Goal: Complete application form

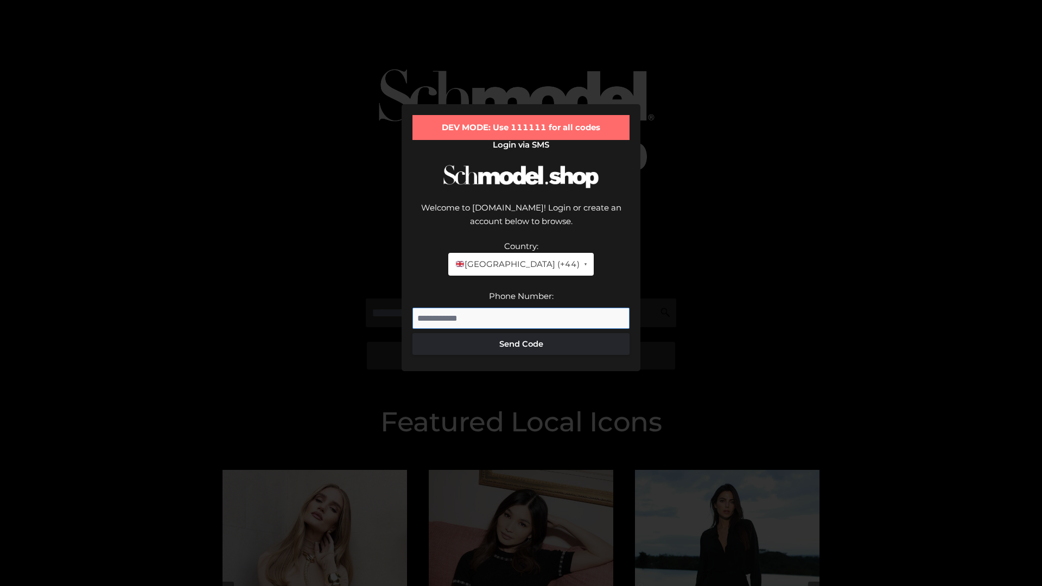
click at [521, 308] on input "Phone Number:" at bounding box center [520, 319] width 217 height 22
type input "**********"
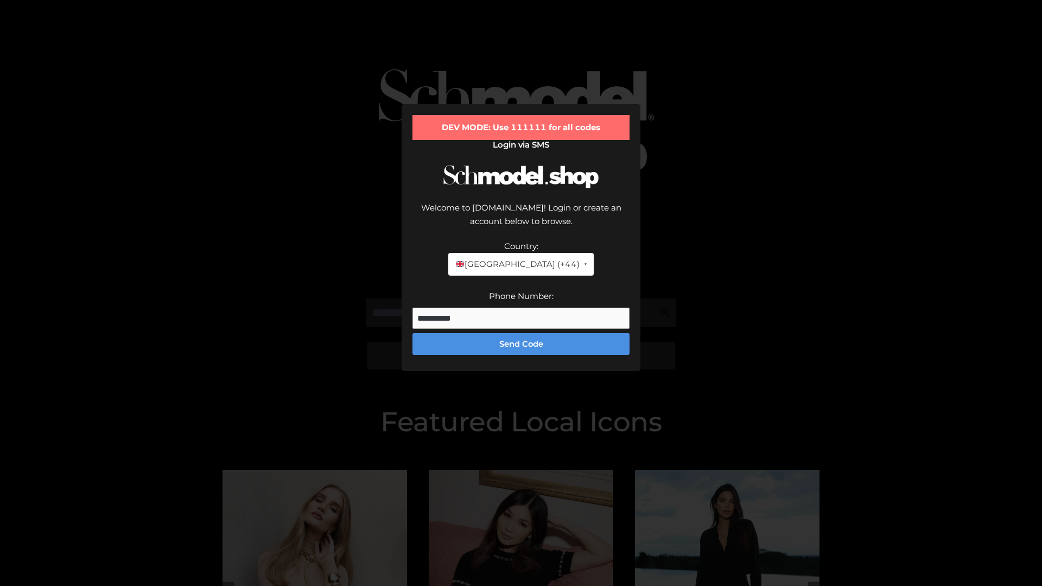
click at [521, 333] on button "Send Code" at bounding box center [520, 344] width 217 height 22
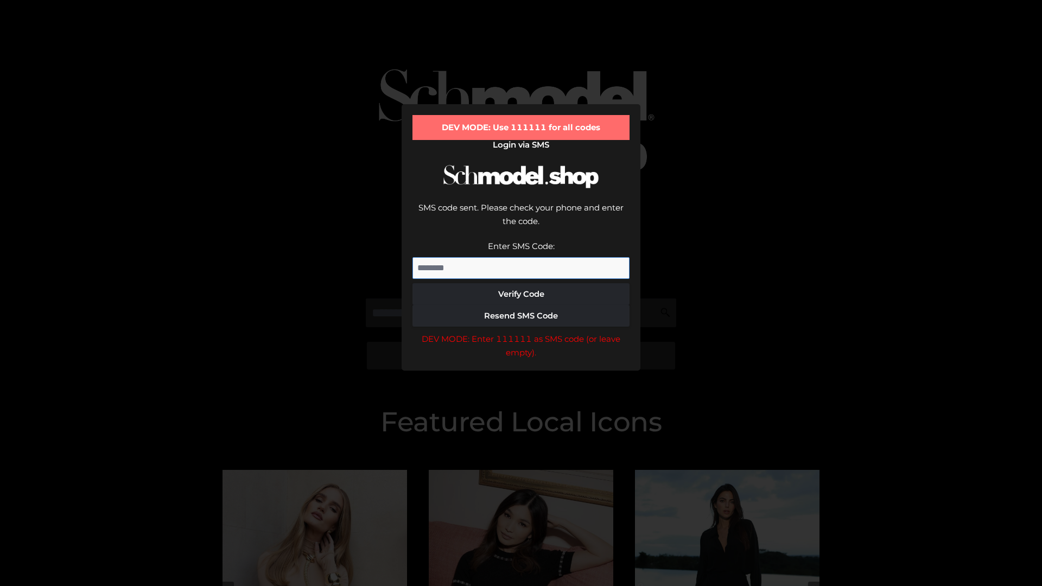
click at [521, 257] on input "Enter SMS Code:" at bounding box center [520, 268] width 217 height 22
type input "******"
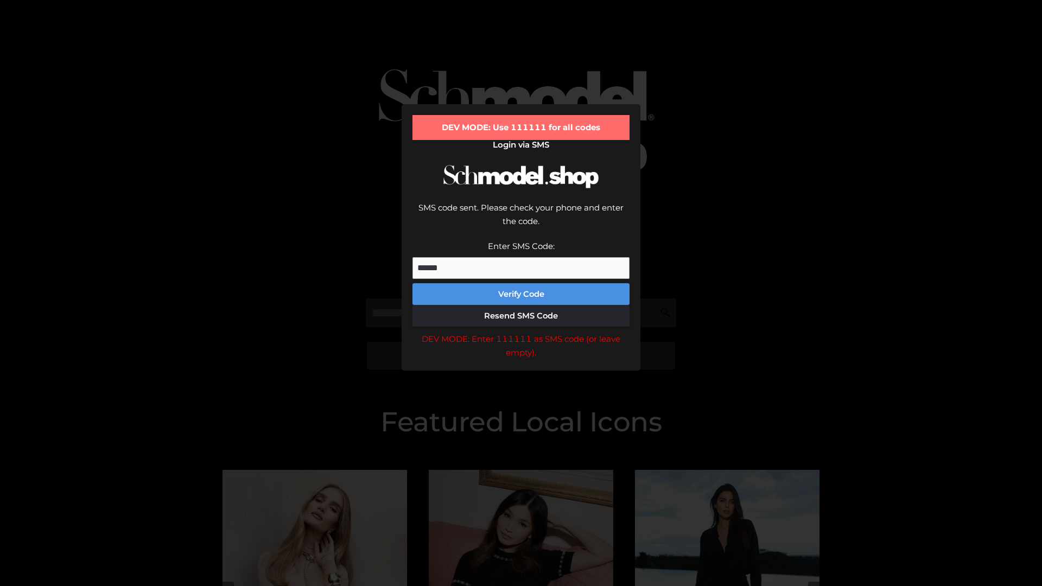
click at [521, 283] on button "Verify Code" at bounding box center [520, 294] width 217 height 22
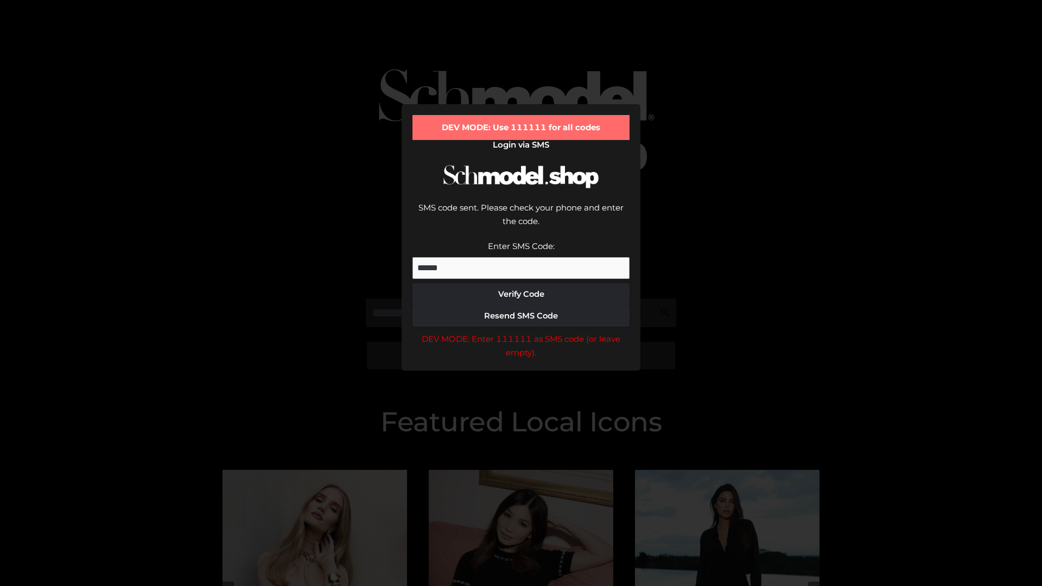
click at [521, 332] on div "DEV MODE: Enter 111111 as SMS code (or leave empty)." at bounding box center [520, 346] width 217 height 28
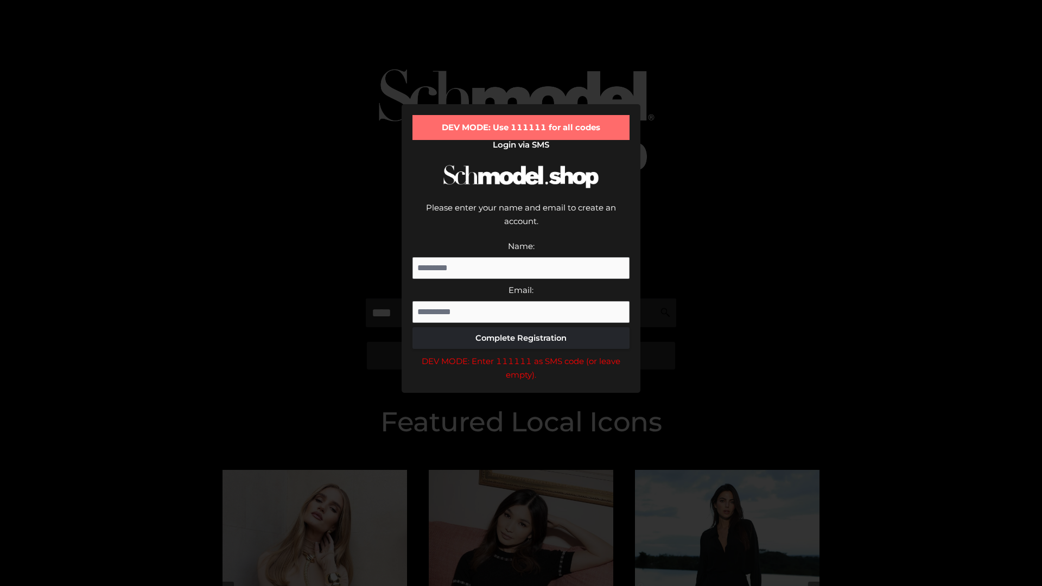
click at [521, 354] on div "DEV MODE: Enter 111111 as SMS code (or leave empty)." at bounding box center [520, 368] width 217 height 28
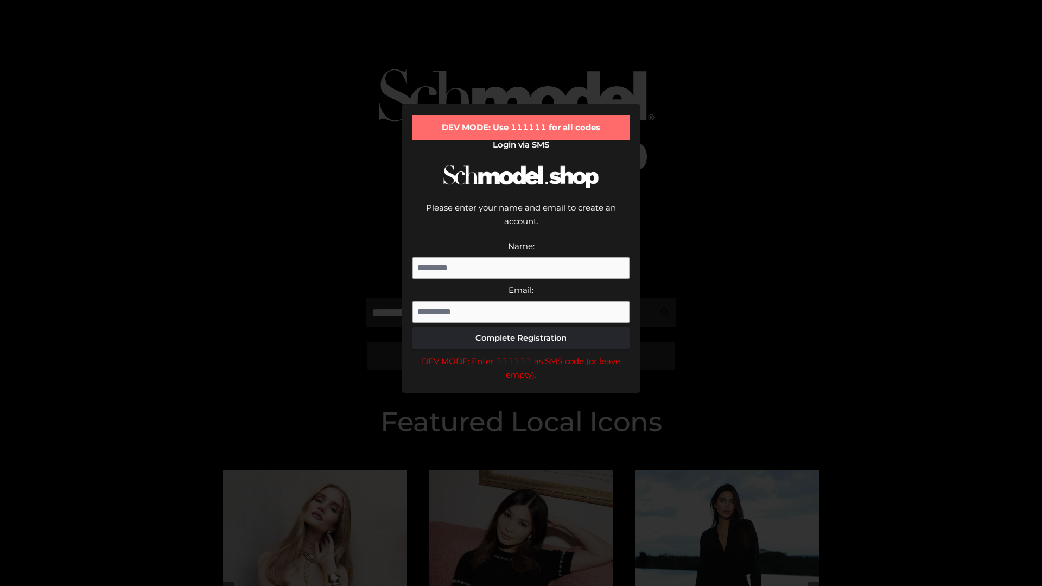
click at [521, 354] on div "DEV MODE: Enter 111111 as SMS code (or leave empty)." at bounding box center [520, 368] width 217 height 28
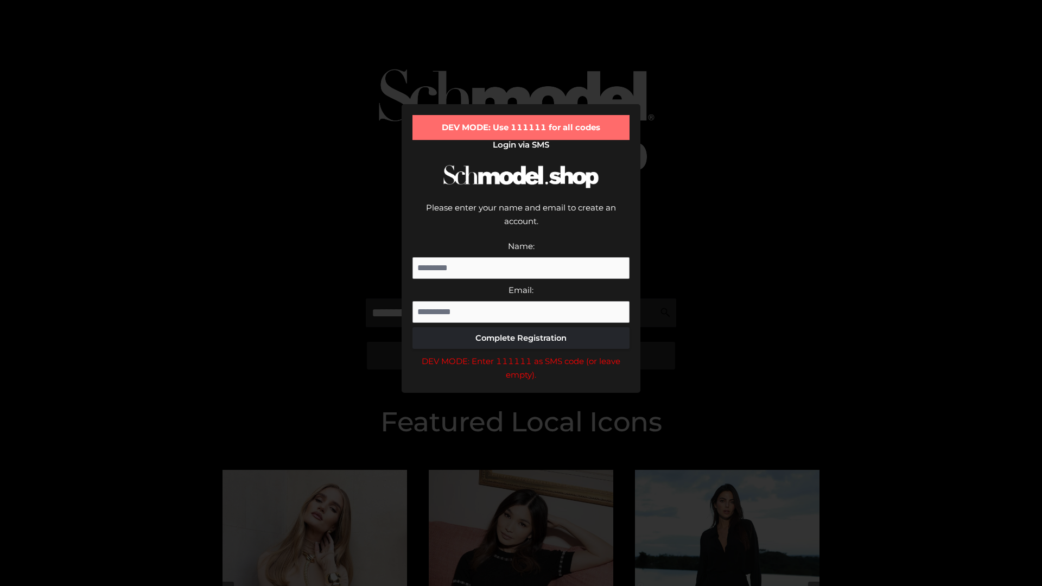
click at [521, 354] on div "DEV MODE: Enter 111111 as SMS code (or leave empty)." at bounding box center [520, 368] width 217 height 28
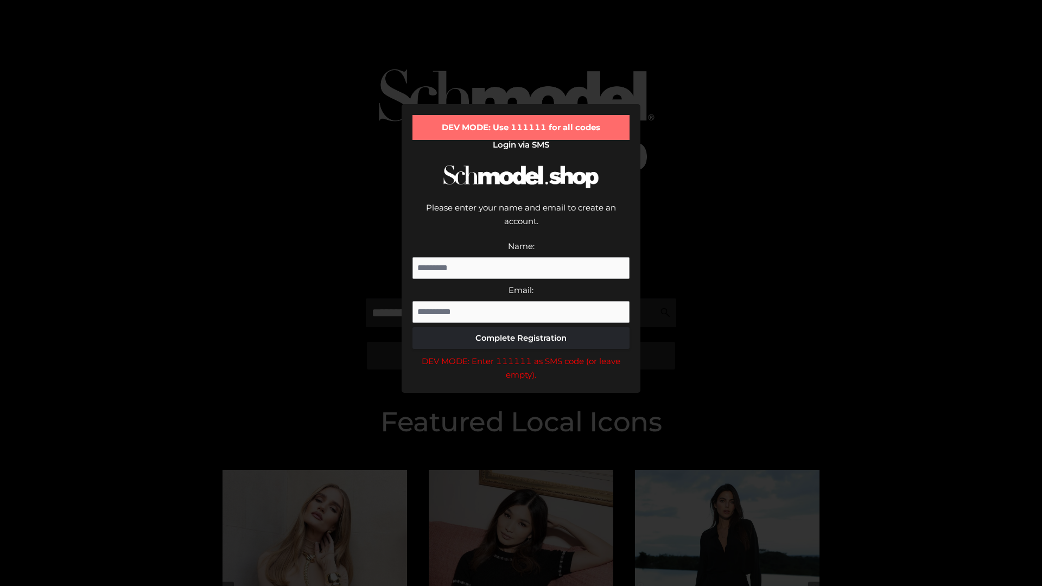
click at [521, 354] on div "DEV MODE: Enter 111111 as SMS code (or leave empty)." at bounding box center [520, 368] width 217 height 28
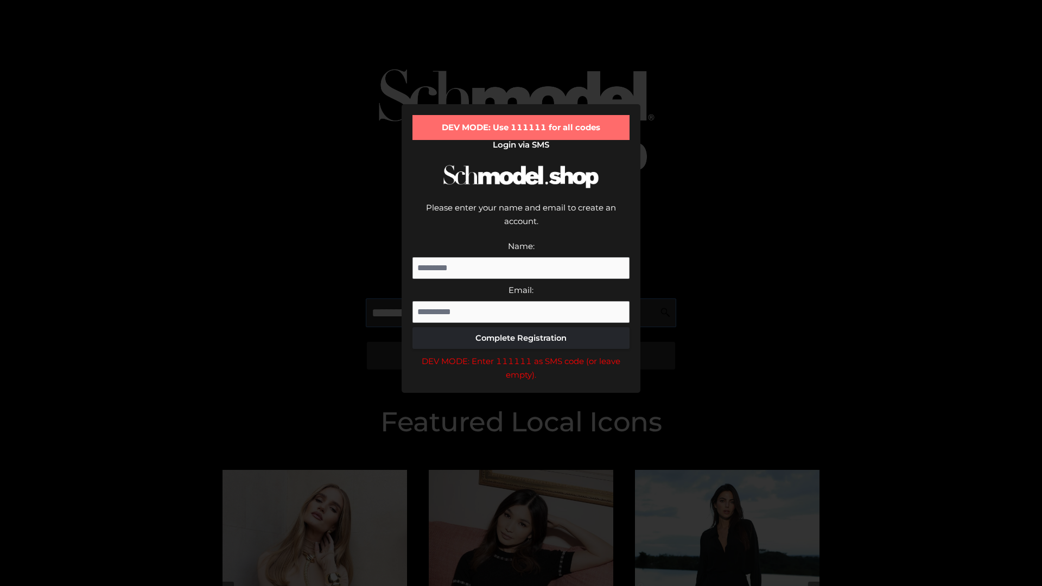
scroll to position [0, 1]
click at [521, 354] on div "DEV MODE: Enter 111111 as SMS code (or leave empty)." at bounding box center [520, 368] width 217 height 28
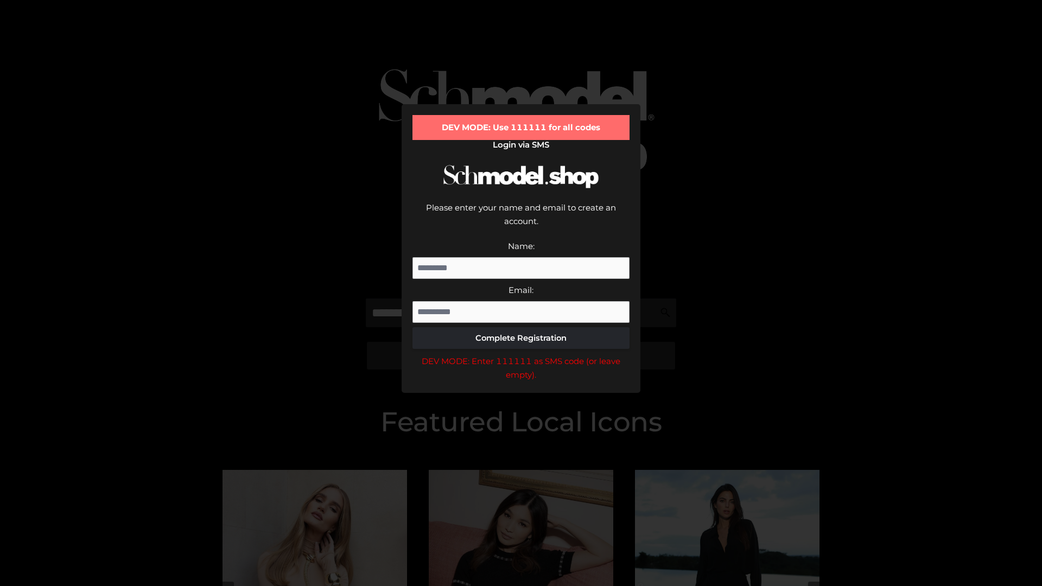
click at [521, 354] on div "DEV MODE: Enter 111111 as SMS code (or leave empty)." at bounding box center [520, 368] width 217 height 28
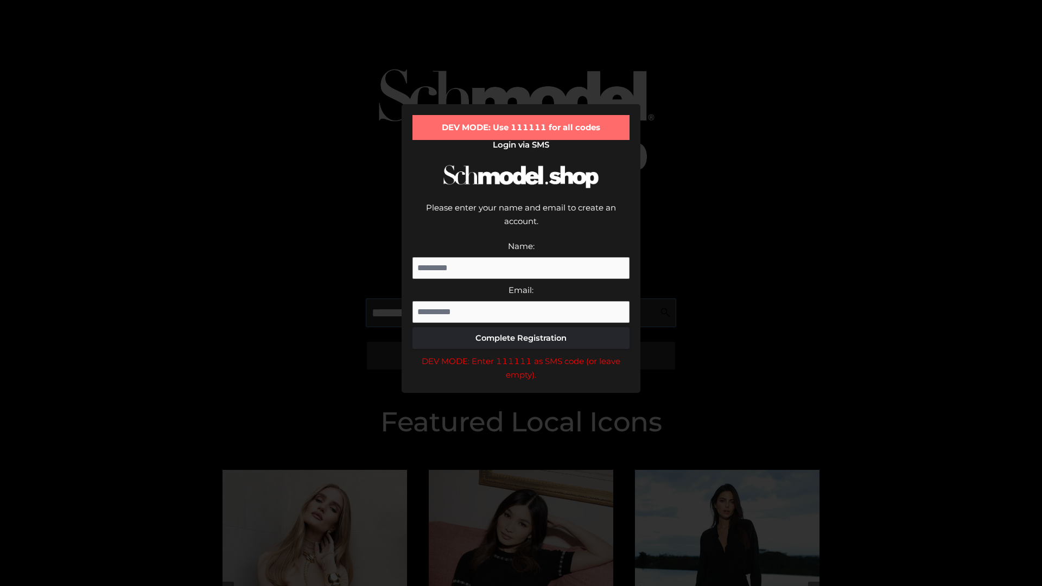
scroll to position [0, 66]
click at [521, 354] on div "DEV MODE: Enter 111111 as SMS code (or leave empty)." at bounding box center [520, 368] width 217 height 28
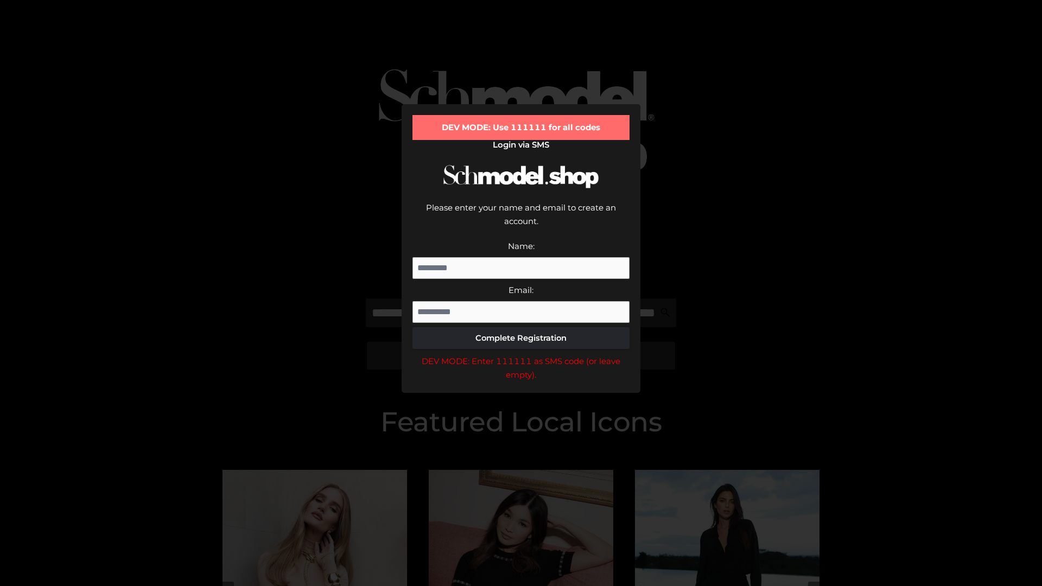
click at [521, 354] on div "DEV MODE: Enter 111111 as SMS code (or leave empty)." at bounding box center [520, 368] width 217 height 28
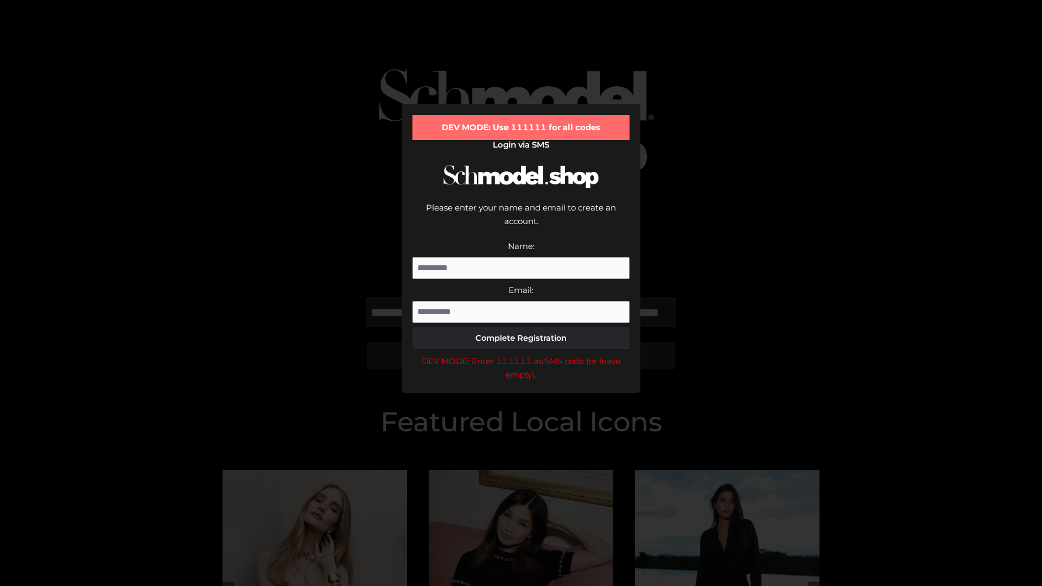
scroll to position [0, 135]
click at [521, 354] on div "DEV MODE: Enter 111111 as SMS code (or leave empty)." at bounding box center [520, 368] width 217 height 28
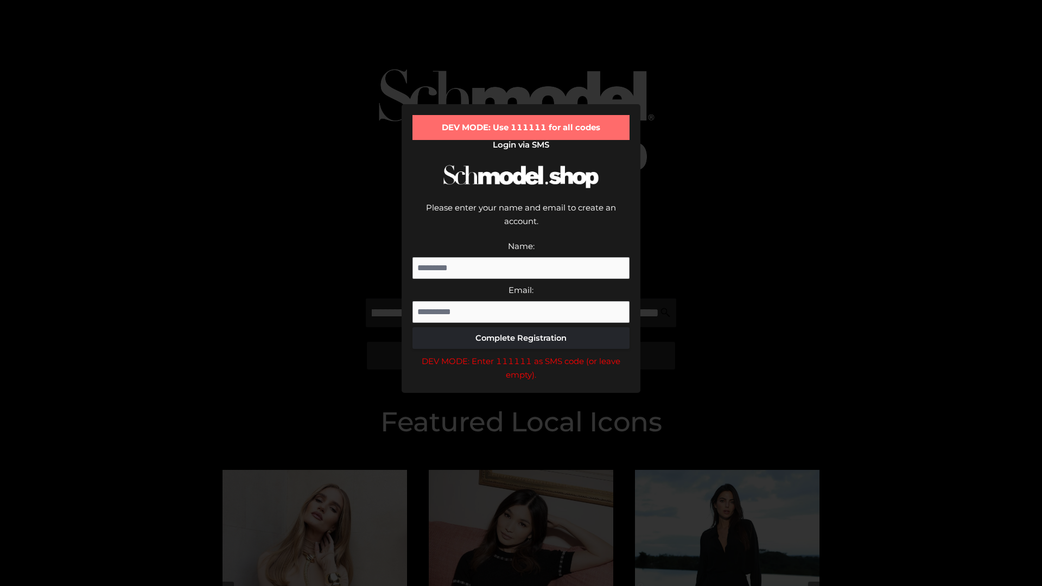
click at [521, 354] on div "DEV MODE: Enter 111111 as SMS code (or leave empty)." at bounding box center [520, 368] width 217 height 28
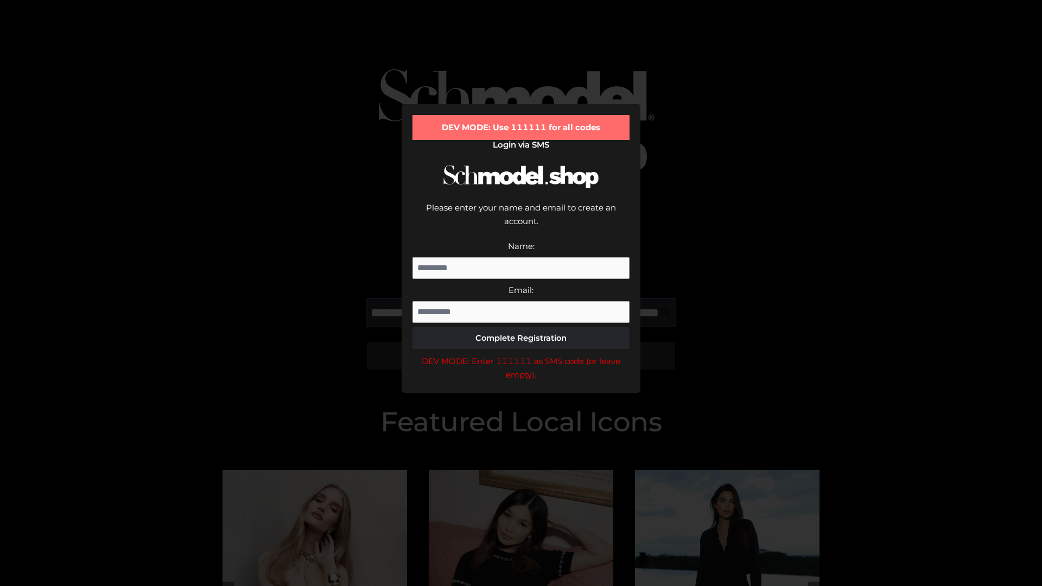
scroll to position [0, 197]
click at [521, 354] on div "DEV MODE: Enter 111111 as SMS code (or leave empty)." at bounding box center [520, 368] width 217 height 28
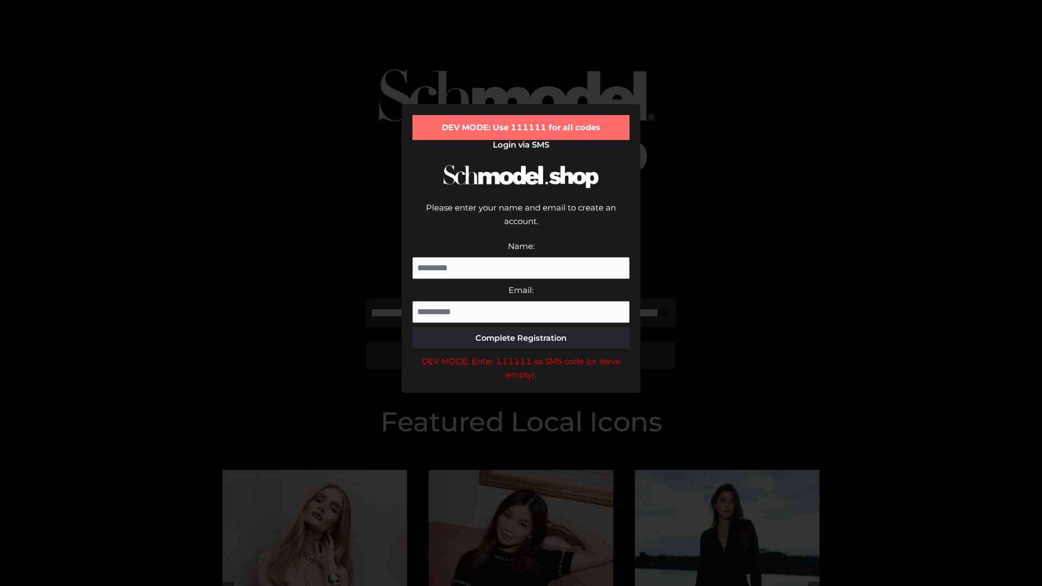
click at [521, 354] on div "DEV MODE: Enter 111111 as SMS code (or leave empty)." at bounding box center [520, 368] width 217 height 28
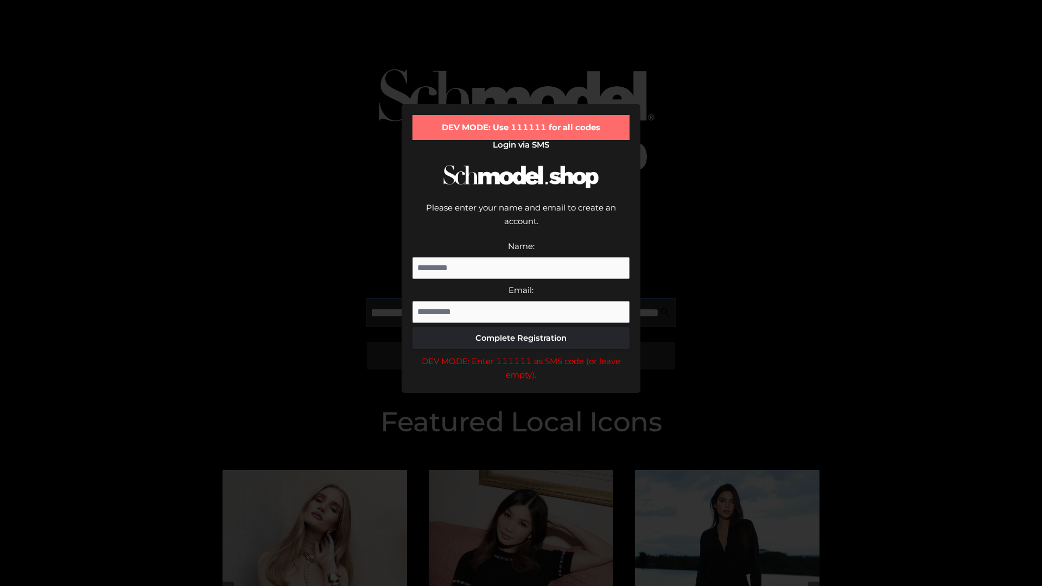
scroll to position [0, 263]
click at [521, 354] on div "DEV MODE: Enter 111111 as SMS code (or leave empty)." at bounding box center [520, 368] width 217 height 28
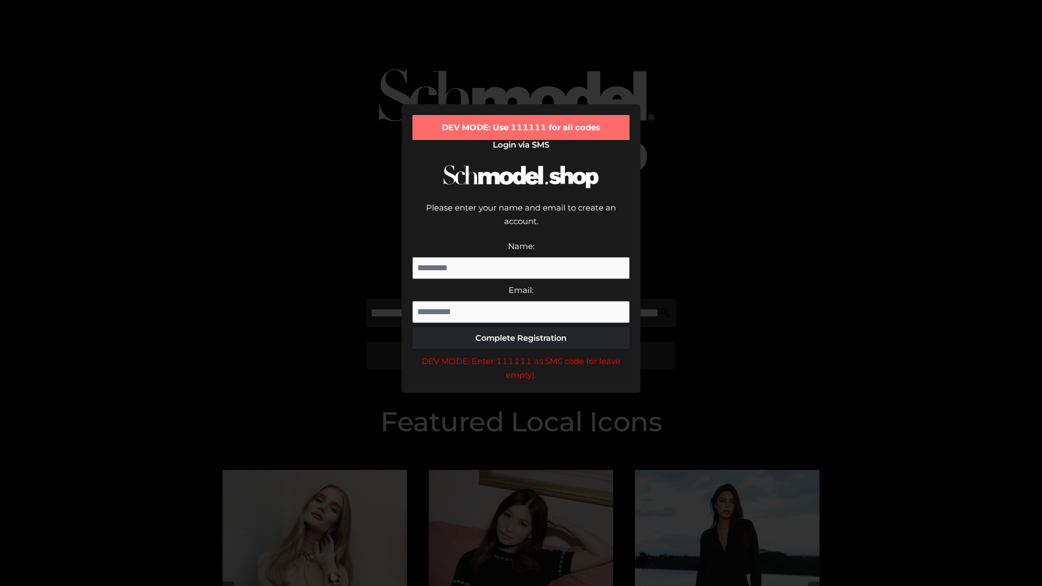
click at [521, 354] on div "DEV MODE: Enter 111111 as SMS code (or leave empty)." at bounding box center [520, 368] width 217 height 28
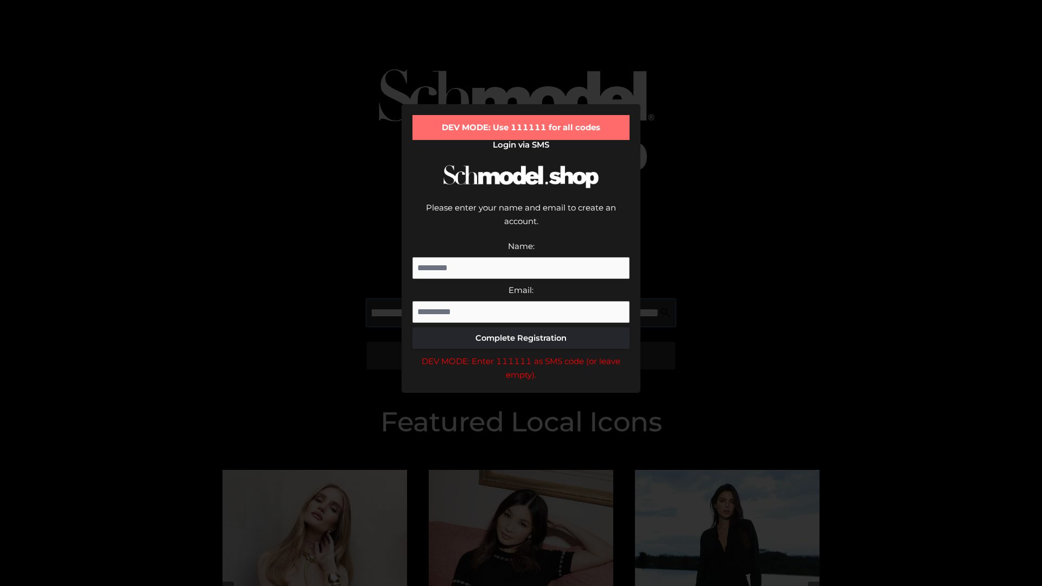
scroll to position [0, 331]
click at [521, 354] on div "DEV MODE: Enter 111111 as SMS code (or leave empty)." at bounding box center [520, 368] width 217 height 28
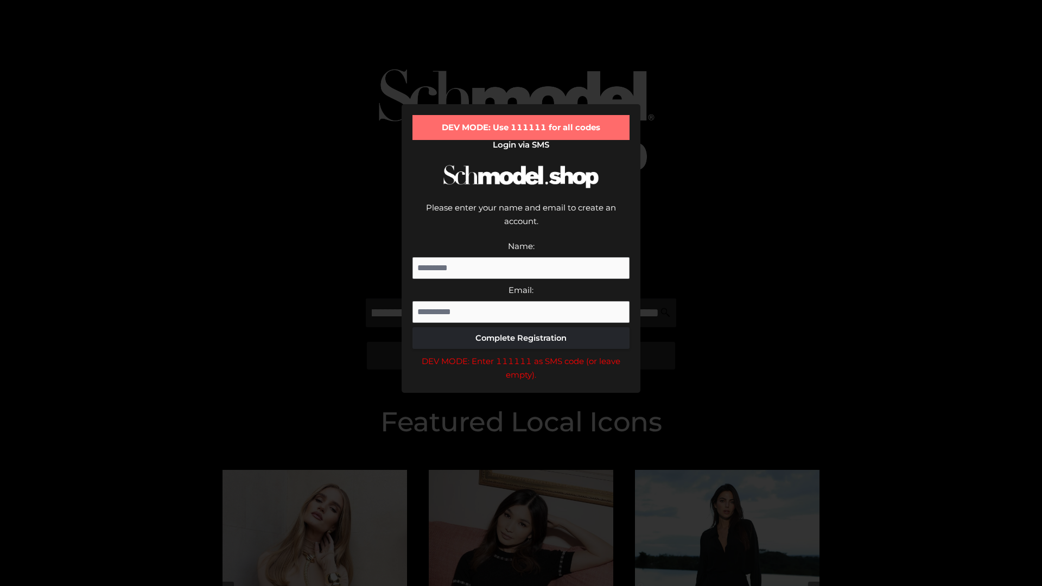
click at [521, 354] on div "DEV MODE: Enter 111111 as SMS code (or leave empty)." at bounding box center [520, 368] width 217 height 28
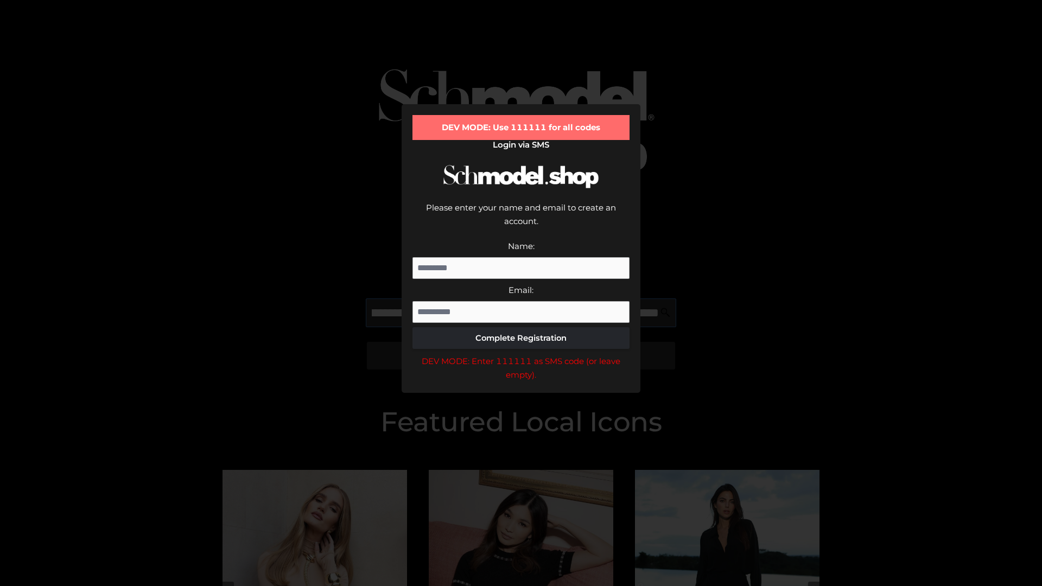
scroll to position [0, 393]
click at [521, 354] on div "DEV MODE: Enter 111111 as SMS code (or leave empty)." at bounding box center [520, 368] width 217 height 28
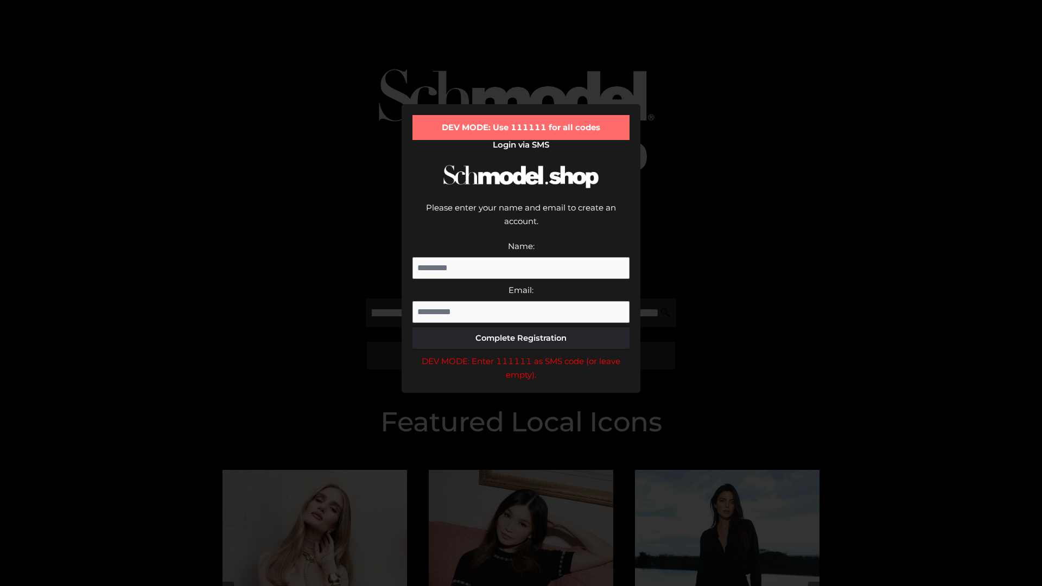
click at [521, 354] on div "DEV MODE: Enter 111111 as SMS code (or leave empty)." at bounding box center [520, 368] width 217 height 28
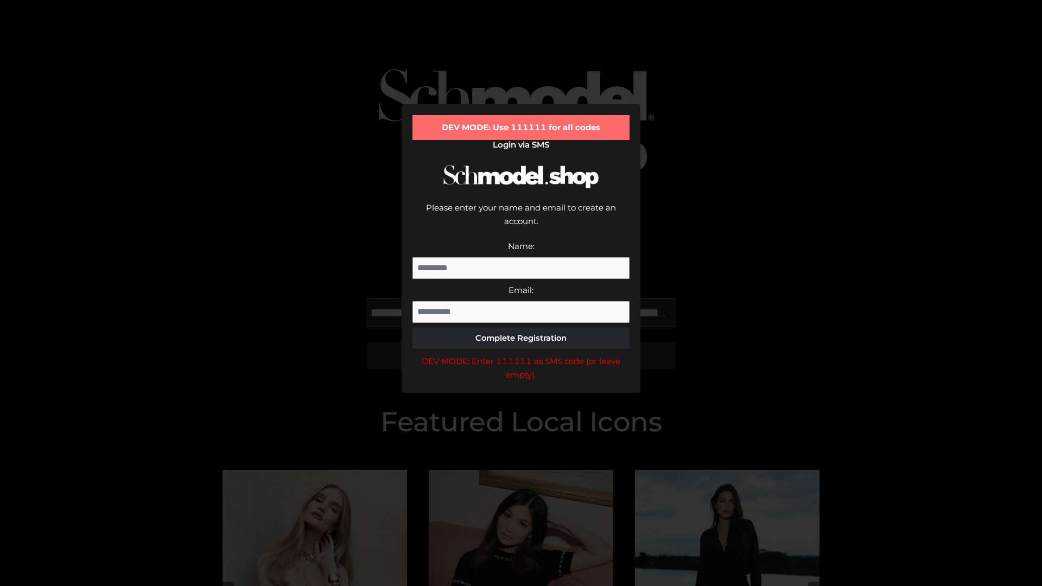
scroll to position [0, 459]
click at [521, 354] on div "DEV MODE: Enter 111111 as SMS code (or leave empty)." at bounding box center [520, 368] width 217 height 28
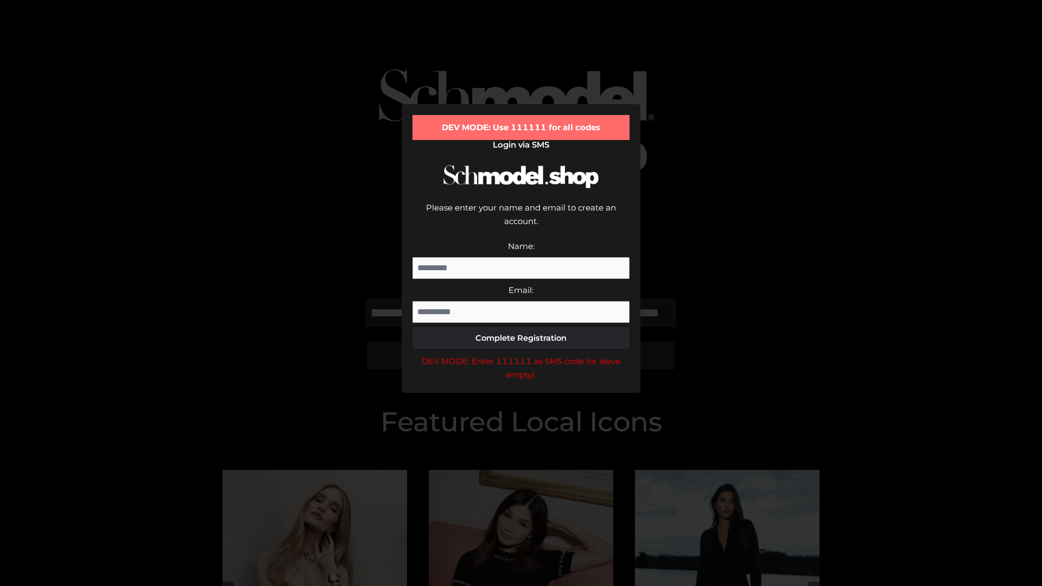
click at [521, 354] on div "DEV MODE: Enter 111111 as SMS code (or leave empty)." at bounding box center [520, 368] width 217 height 28
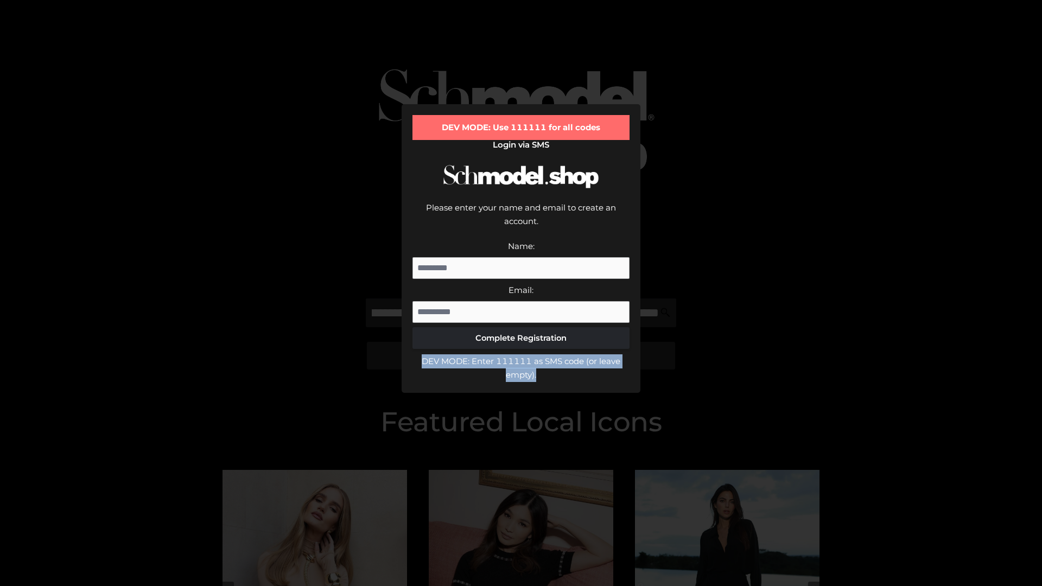
scroll to position [0, 0]
type input "**********"
